Goal: Navigation & Orientation: Find specific page/section

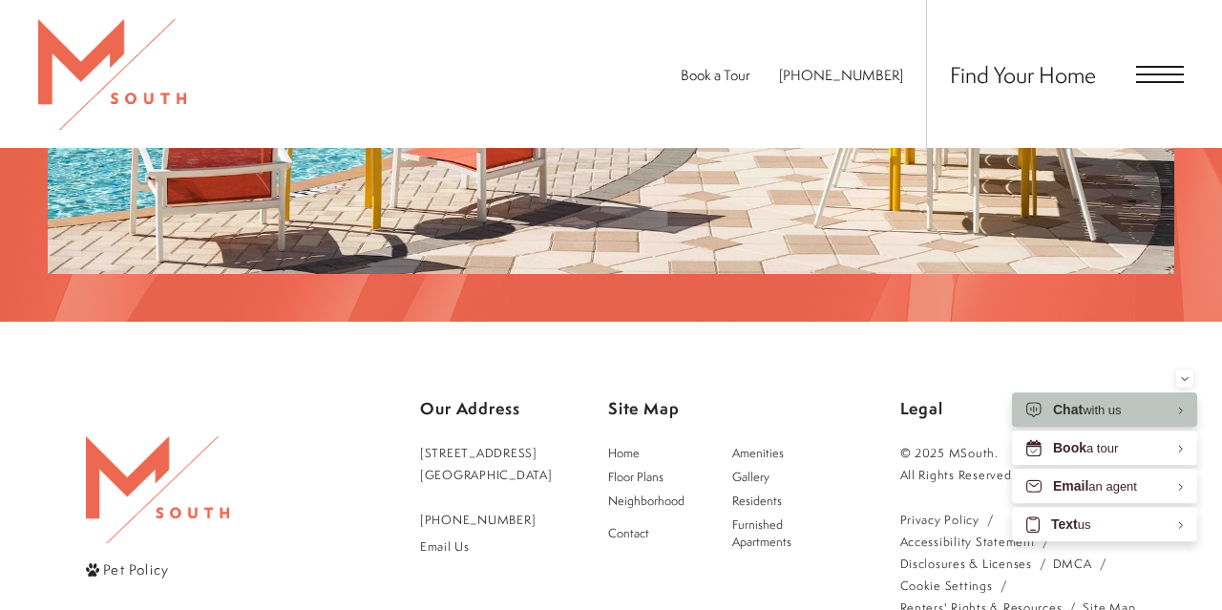
scroll to position [3077, 0]
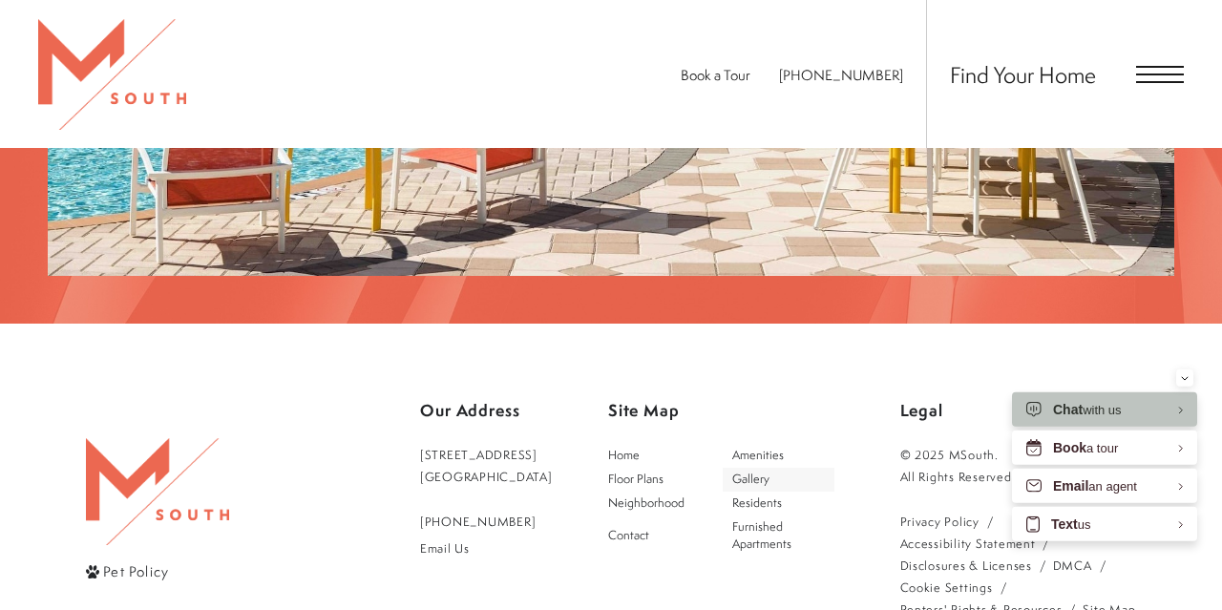
click at [769, 471] on span "Gallery" at bounding box center [750, 479] width 37 height 16
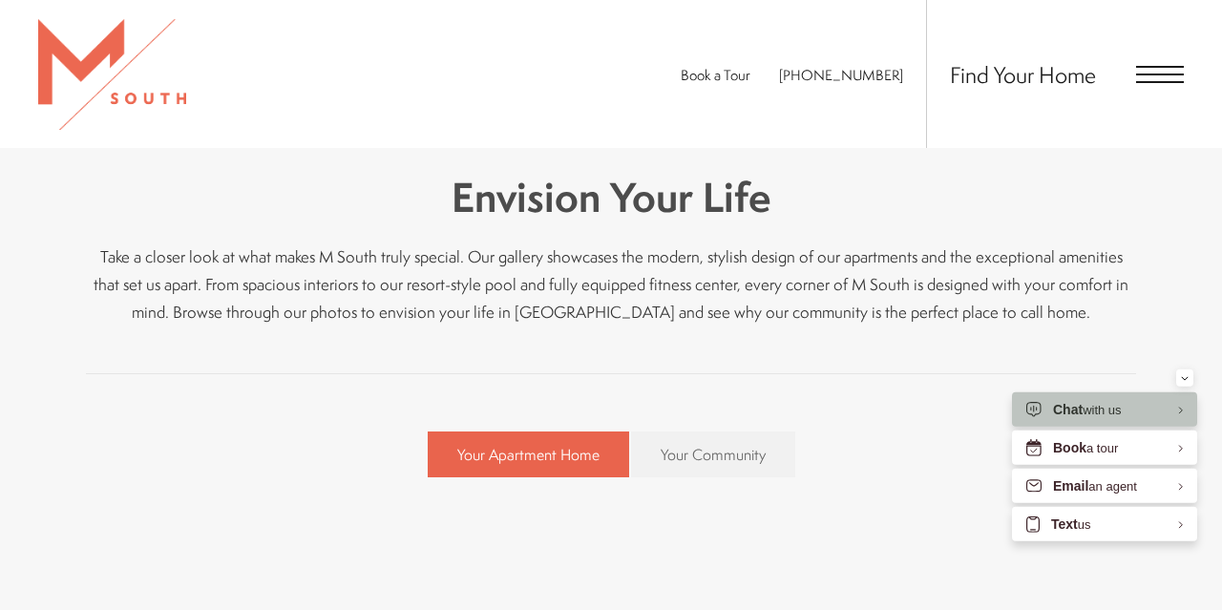
scroll to position [366, 0]
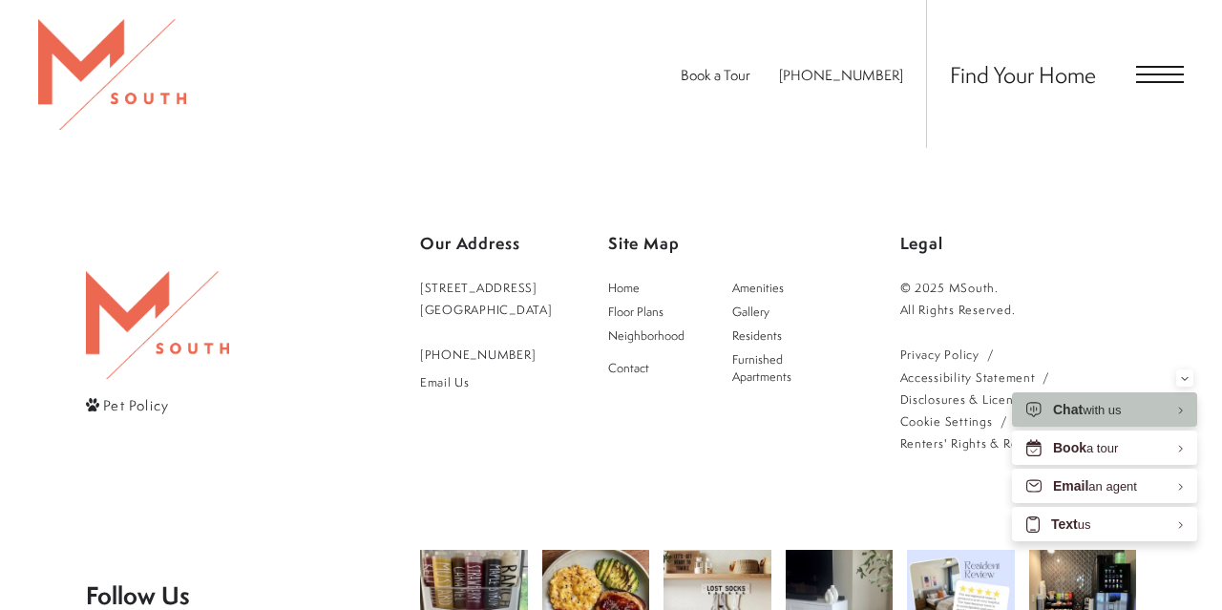
scroll to position [4142, 0]
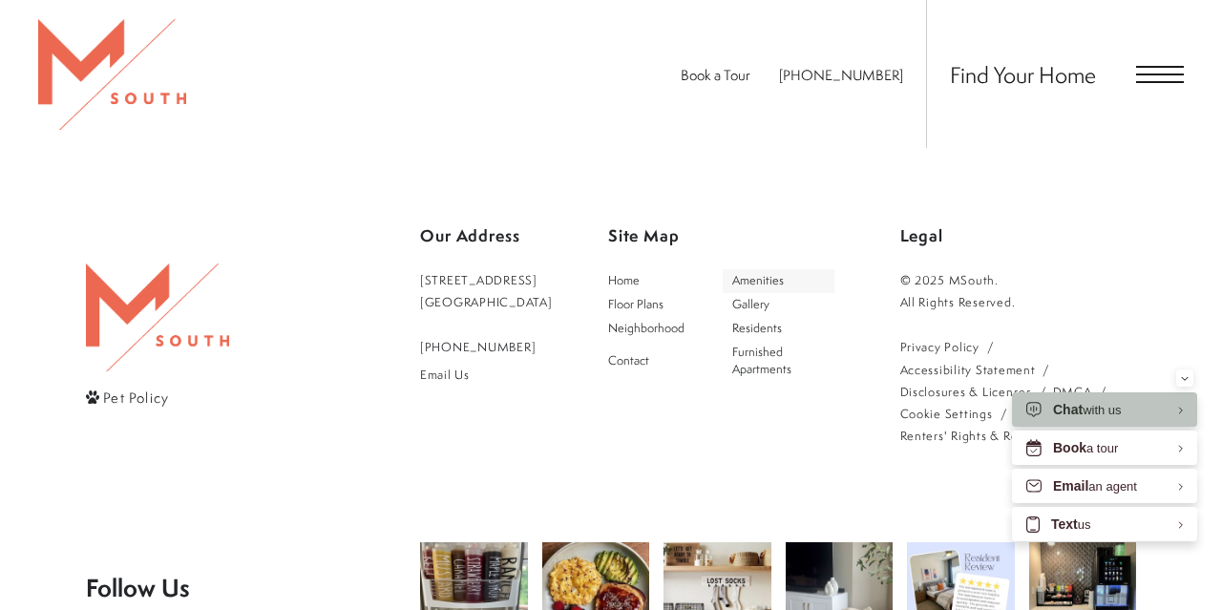
click at [771, 273] on span "Amenities" at bounding box center [758, 280] width 52 height 16
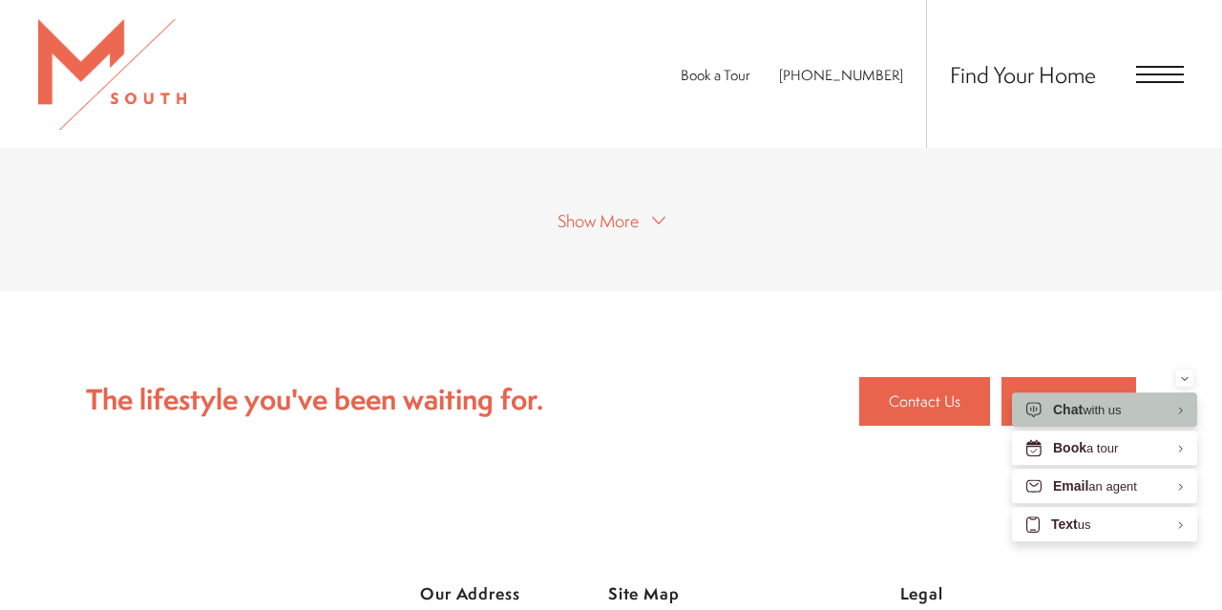
scroll to position [1455, 0]
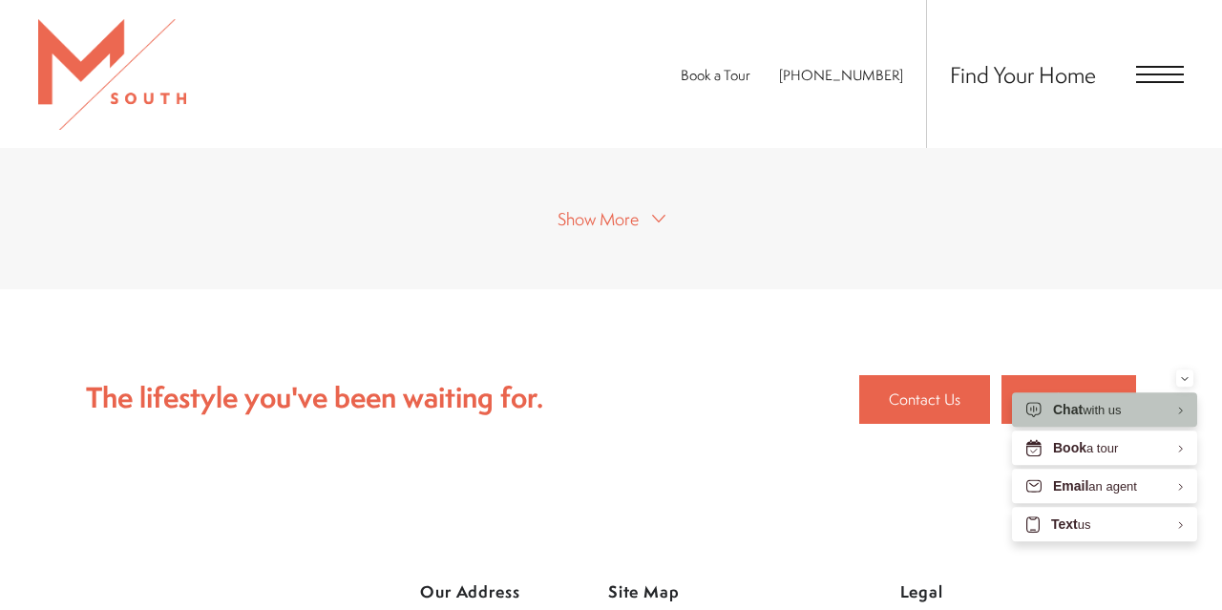
click at [600, 223] on span "Show More" at bounding box center [597, 219] width 81 height 24
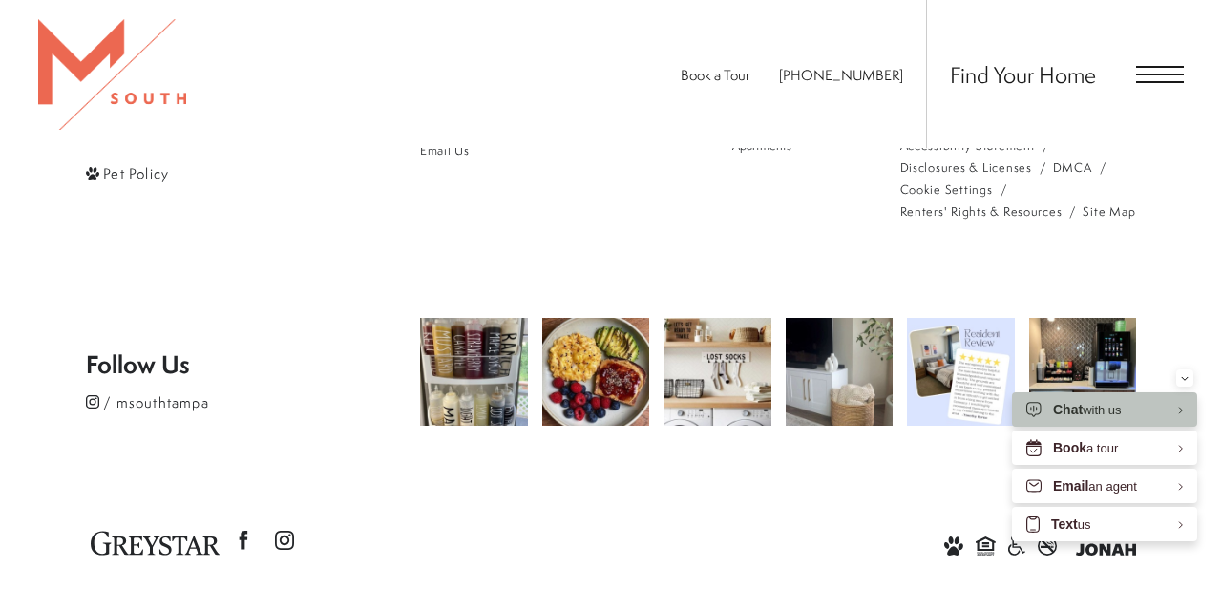
scroll to position [2994, 0]
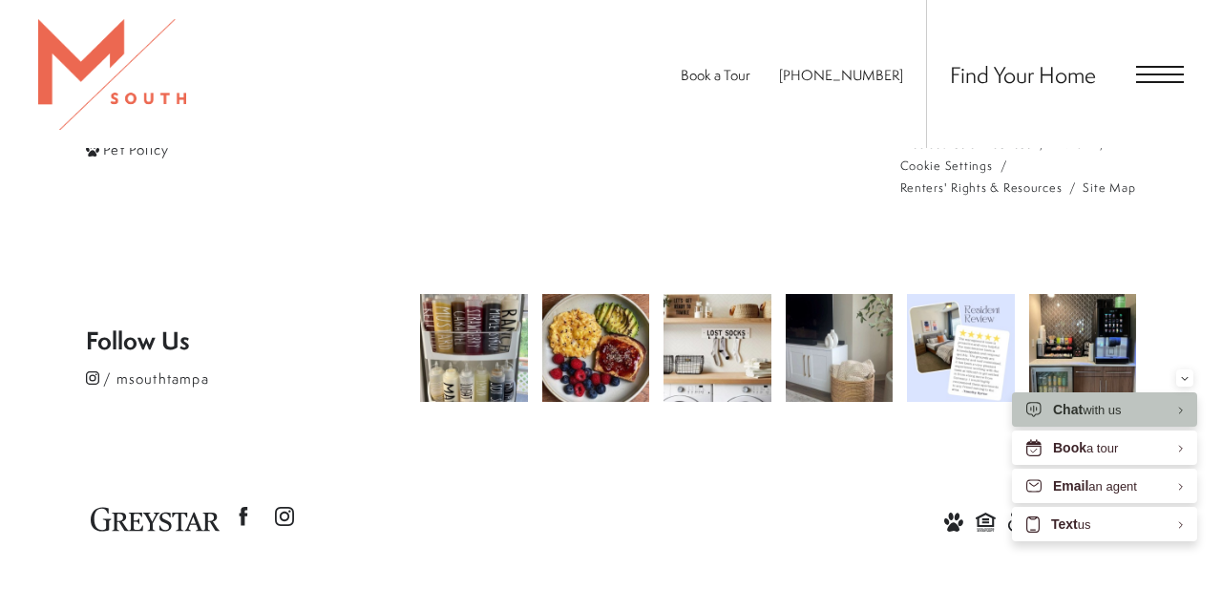
click at [328, 291] on footer "Pet Policy Our Address [STREET_ADDRESS] [PHONE_NUMBER] Email Us Site Map Home A…" at bounding box center [611, 257] width 1050 height 710
click at [977, 346] on img at bounding box center [960, 347] width 113 height 113
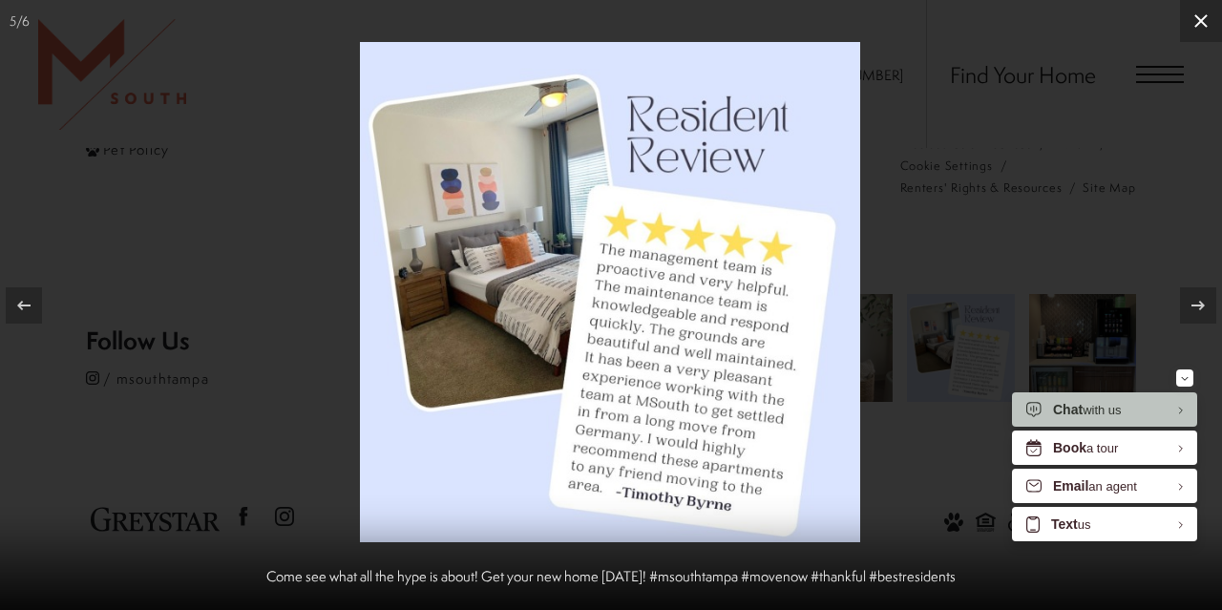
click at [1199, 22] on icon at bounding box center [1200, 20] width 13 height 13
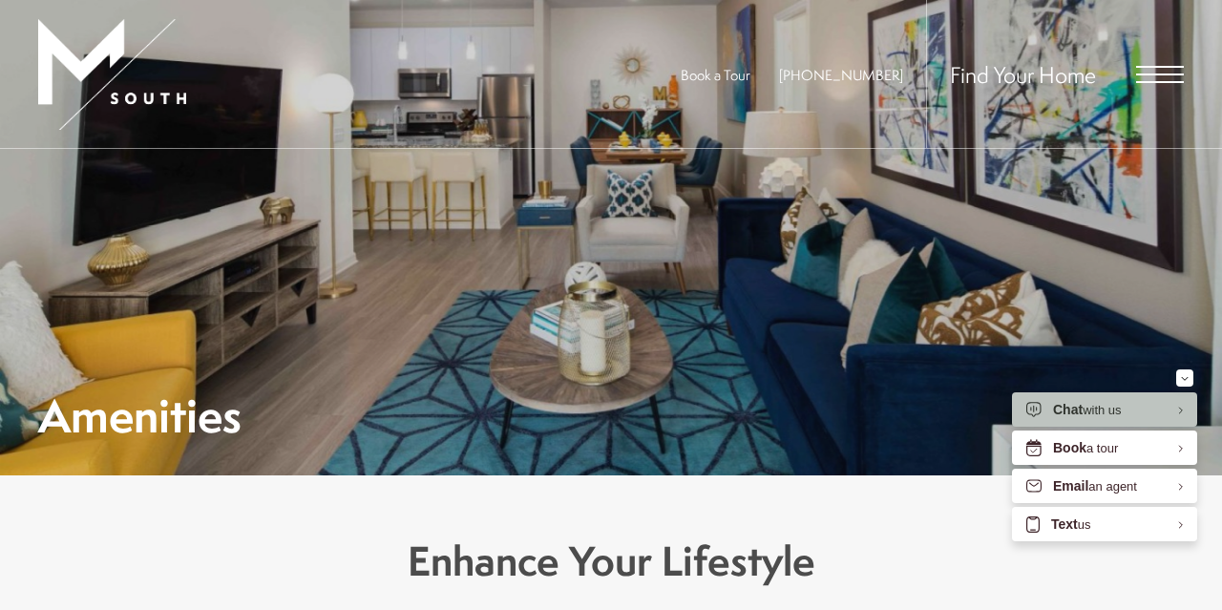
click at [1010, 73] on span "Find Your Home" at bounding box center [1023, 74] width 146 height 31
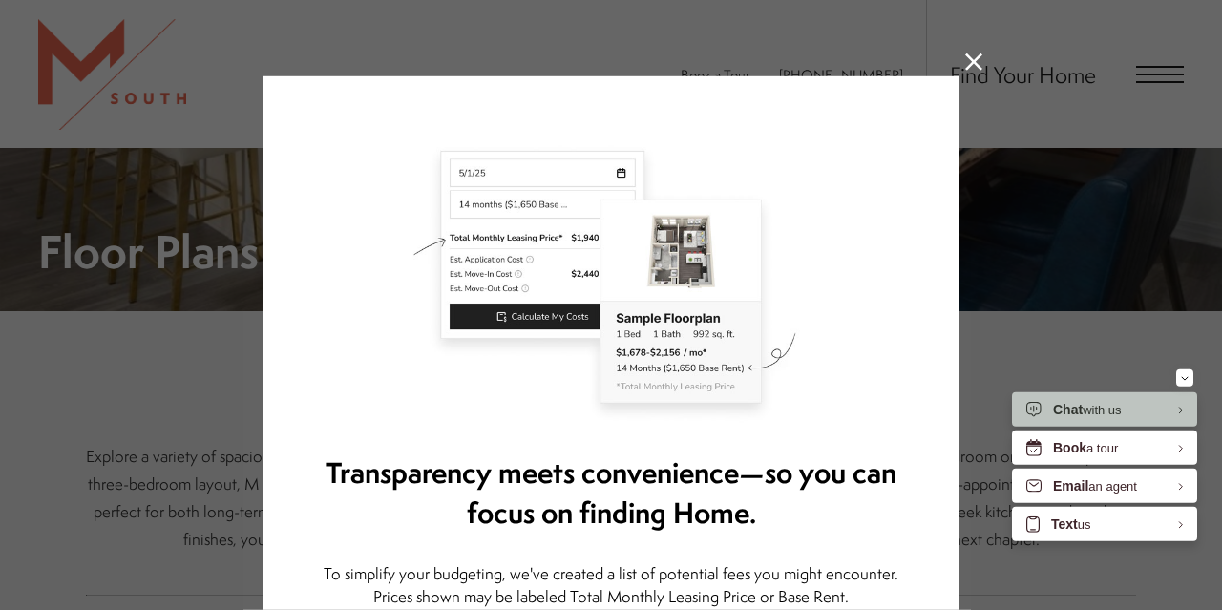
click at [969, 56] on icon at bounding box center [973, 61] width 17 height 17
